Goal: Task Accomplishment & Management: Manage account settings

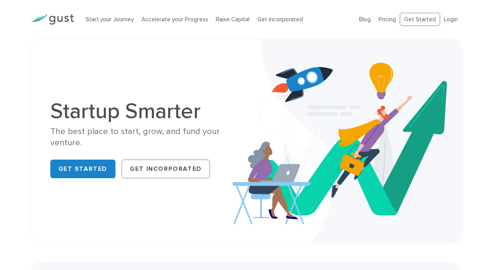
click at [53, 18] on img at bounding box center [52, 19] width 43 height 10
click at [112, 20] on link "Start your Journey" at bounding box center [110, 19] width 48 height 7
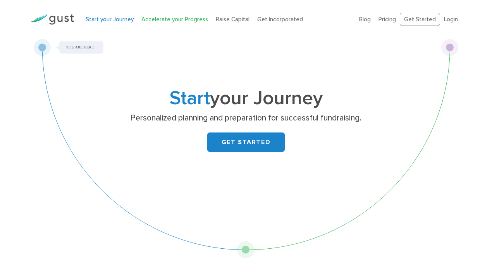
click at [161, 22] on link "Accelerate your Progress" at bounding box center [174, 19] width 67 height 7
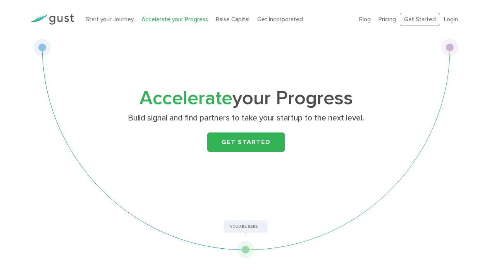
click at [231, 18] on link "Raise Capital" at bounding box center [233, 19] width 34 height 7
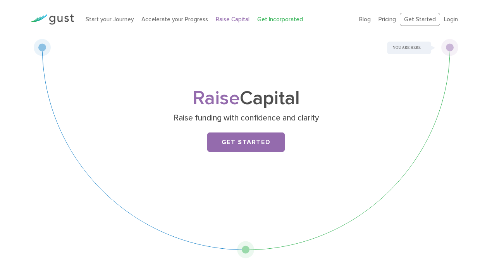
click at [267, 17] on link "Get Incorporated" at bounding box center [280, 19] width 46 height 7
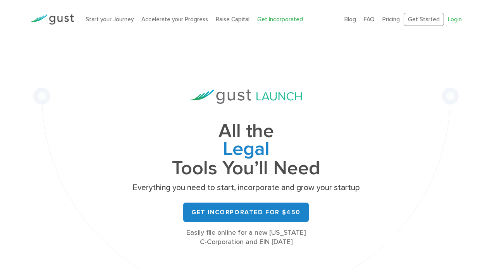
click at [453, 21] on link "Login" at bounding box center [454, 19] width 14 height 7
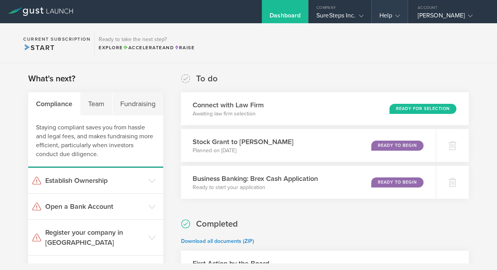
click at [395, 15] on gust-icon at bounding box center [396, 16] width 8 height 8
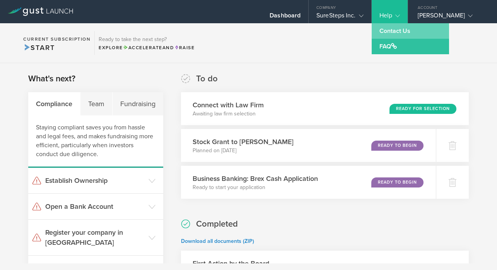
click at [391, 32] on link "Contact Us" at bounding box center [410, 30] width 77 height 15
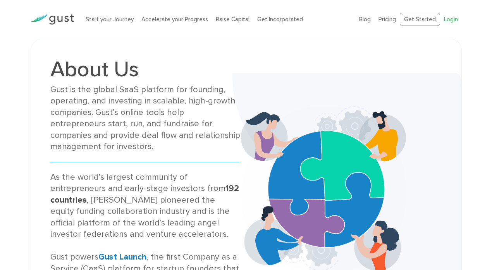
click at [452, 20] on link "Login" at bounding box center [451, 19] width 14 height 7
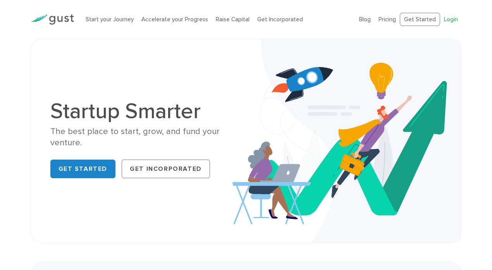
click at [452, 18] on link "Login" at bounding box center [451, 19] width 14 height 7
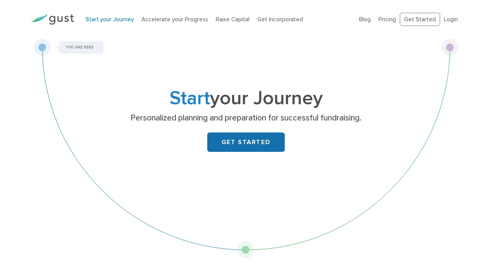
click at [247, 141] on link "GET STARTED" at bounding box center [245, 141] width 77 height 19
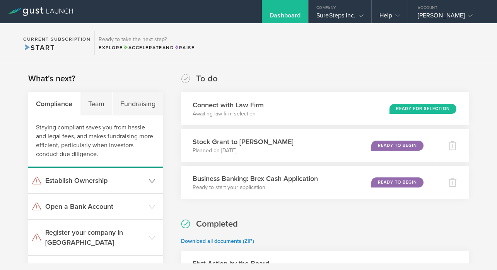
click at [96, 180] on h3 "Establish Ownership" at bounding box center [94, 180] width 99 height 10
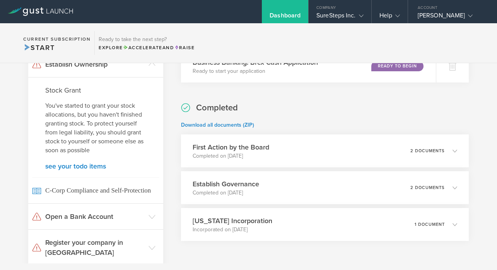
scroll to position [117, 0]
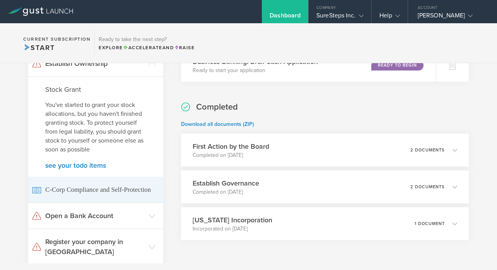
click at [117, 192] on span "C-Corp Compliance and Self-Protection" at bounding box center [95, 189] width 127 height 26
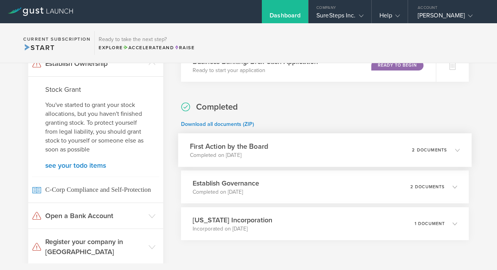
click at [456, 148] on icon at bounding box center [458, 149] width 5 height 5
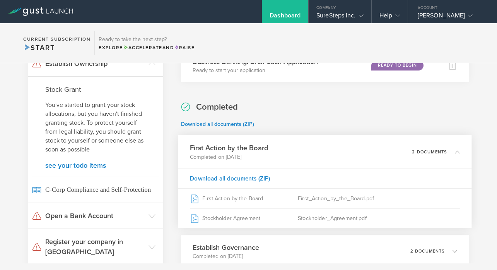
click at [451, 148] on icon at bounding box center [453, 151] width 13 height 7
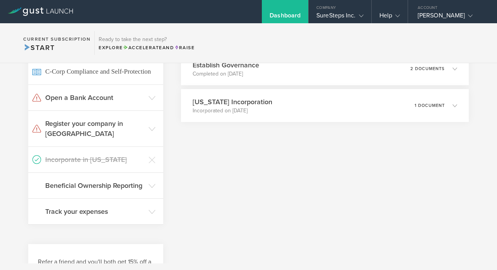
scroll to position [236, 0]
click at [150, 182] on icon at bounding box center [152, 185] width 7 height 7
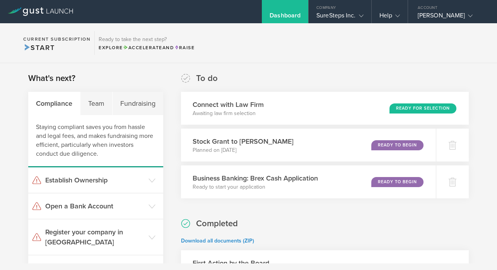
scroll to position [0, 0]
click at [57, 181] on h3 "Establish Ownership" at bounding box center [94, 180] width 99 height 10
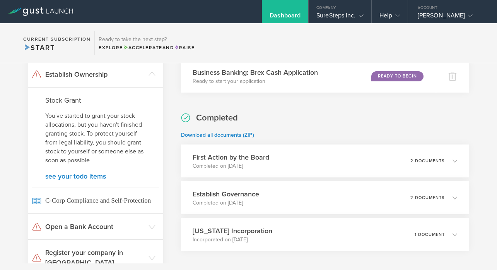
scroll to position [130, 0]
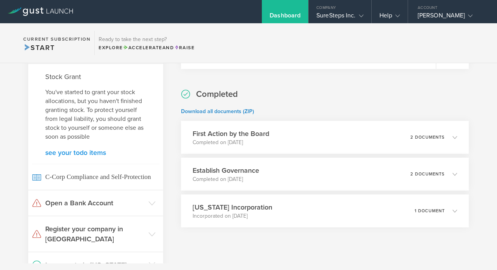
click at [83, 151] on link "see your todo items" at bounding box center [95, 152] width 101 height 7
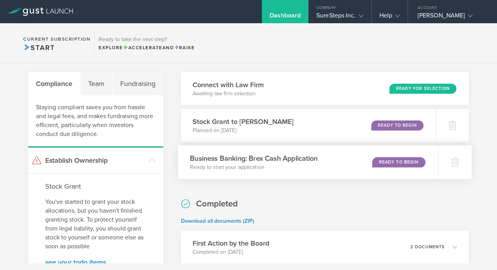
scroll to position [21, 0]
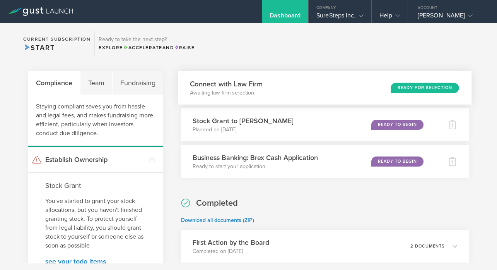
click at [410, 86] on div "Ready for Selection" at bounding box center [425, 87] width 68 height 10
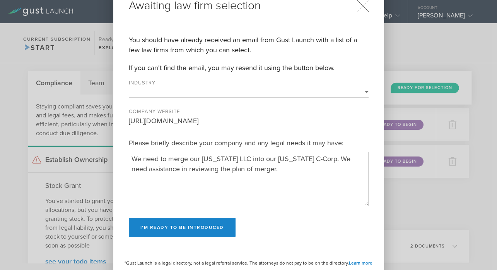
select select "energy"
click at [363, 3] on icon at bounding box center [363, 6] width 12 height 12
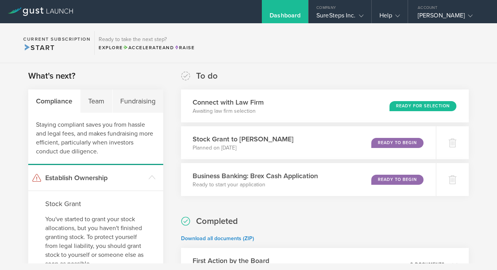
scroll to position [0, 0]
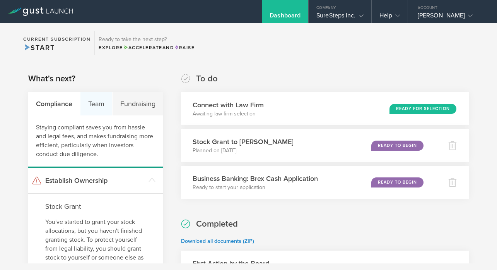
click at [95, 102] on div "Team" at bounding box center [97, 103] width 32 height 23
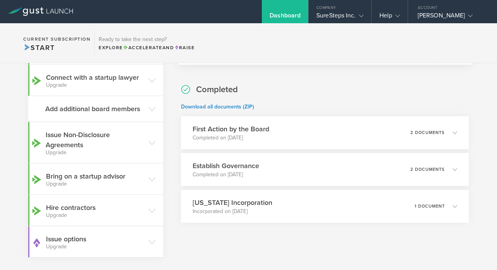
scroll to position [135, 0]
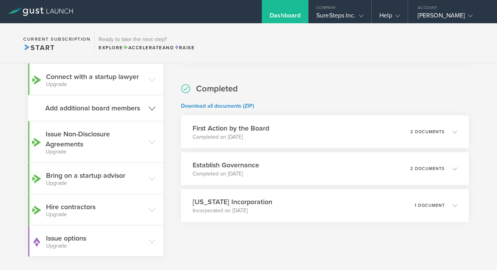
click at [108, 108] on h3 "Add additional board members" at bounding box center [94, 108] width 99 height 10
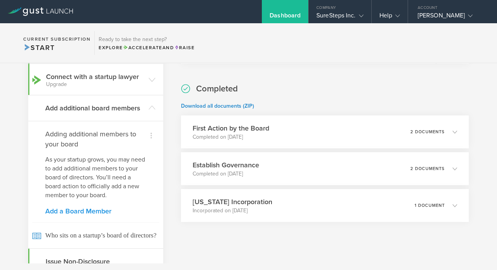
click at [100, 211] on link "Add a Board Member" at bounding box center [95, 210] width 101 height 7
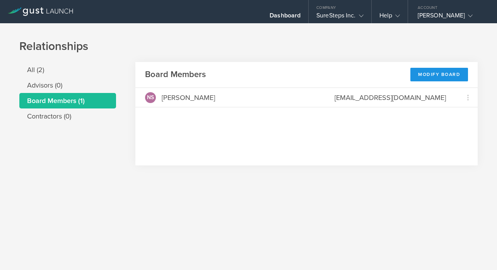
click at [437, 72] on div "Modify Board" at bounding box center [440, 75] width 58 height 14
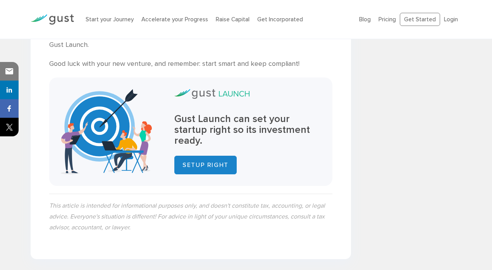
scroll to position [1468, 0]
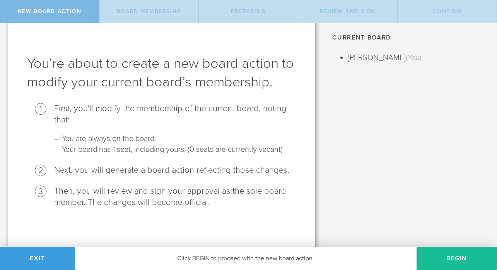
scroll to position [26, 0]
click at [34, 257] on span "Exit" at bounding box center [37, 258] width 15 height 8
